Goal: Information Seeking & Learning: Learn about a topic

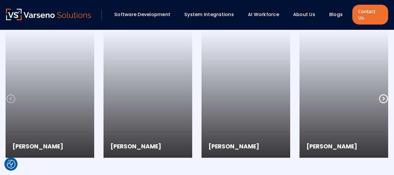
click at [335, 11] on link "Blogs" at bounding box center [335, 14] width 13 height 7
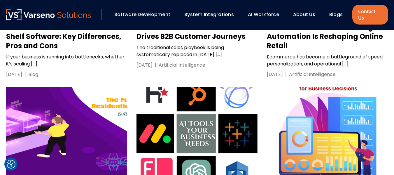
scroll to position [965, 0]
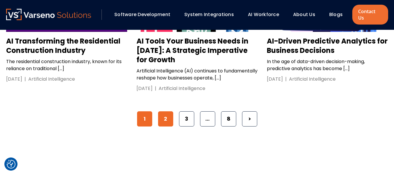
click at [167, 122] on link "2" at bounding box center [165, 118] width 15 height 15
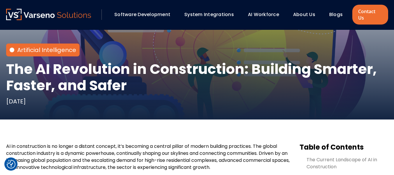
scroll to position [100, 0]
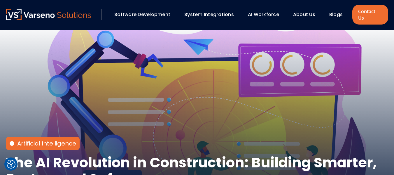
scroll to position [6, 0]
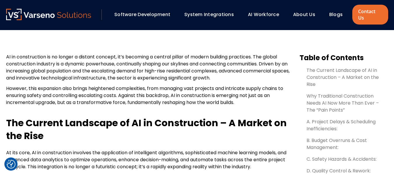
scroll to position [189, 0]
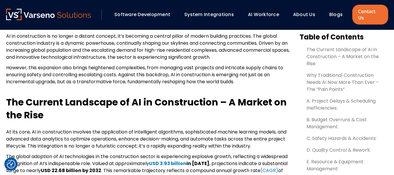
scroll to position [210, 0]
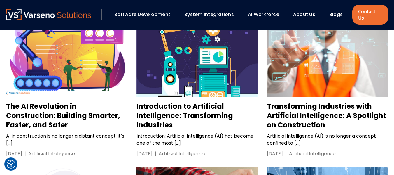
scroll to position [738, 0]
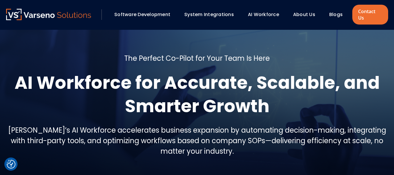
drag, startPoint x: 236, startPoint y: 0, endPoint x: 151, endPoint y: 42, distance: 94.6
drag, startPoint x: 151, startPoint y: 42, endPoint x: 95, endPoint y: 103, distance: 82.7
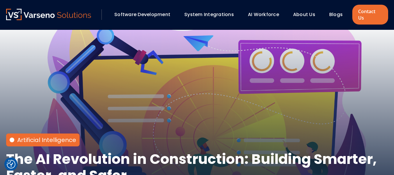
scroll to position [10, 0]
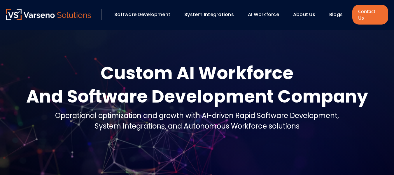
scroll to position [0, 0]
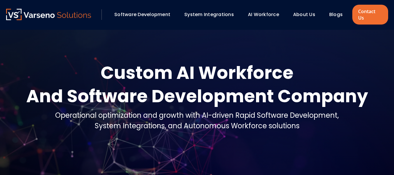
click at [162, 11] on link "Software Development" at bounding box center [142, 14] width 56 height 7
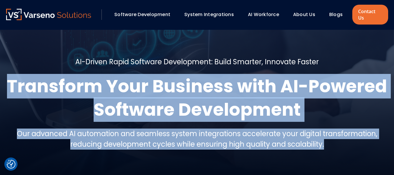
drag, startPoint x: 4, startPoint y: 73, endPoint x: 398, endPoint y: 157, distance: 402.6
click at [394, 157] on html "We value your privacy We use cookies to enhance your browsing experience, serve…" at bounding box center [197, 87] width 394 height 175
click at [270, 128] on h5 "Our advanced AI automation and seamless system integrations accelerate your dig…" at bounding box center [197, 138] width 382 height 21
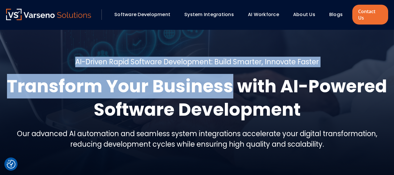
drag, startPoint x: 74, startPoint y: 57, endPoint x: 234, endPoint y: 65, distance: 160.2
click at [234, 65] on div "AI-Driven Rapid Software Development: Build Smarter, Innovate Faster Transform …" at bounding box center [197, 106] width 382 height 98
click at [173, 92] on h1 "Transform Your Business with AI-Powered Software Development" at bounding box center [197, 97] width 382 height 47
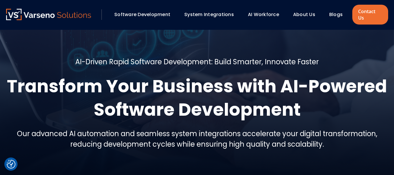
click at [164, 132] on h5 "Our advanced AI automation and seamless system integrations accelerate your dig…" at bounding box center [197, 138] width 382 height 21
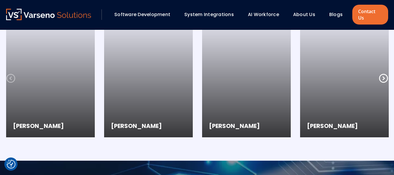
scroll to position [554, 0]
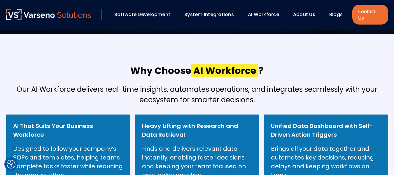
scroll to position [146, 0]
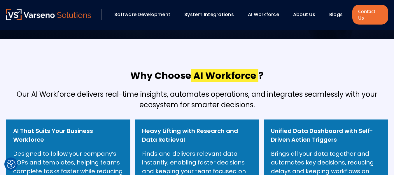
click at [126, 89] on h5 "Our AI Workforce delivers real-time insights, automates operations, and integra…" at bounding box center [197, 99] width 382 height 21
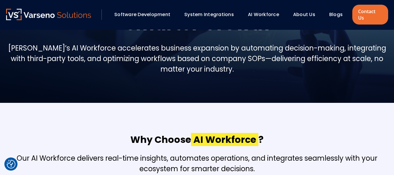
scroll to position [0, 0]
